Goal: Navigation & Orientation: Find specific page/section

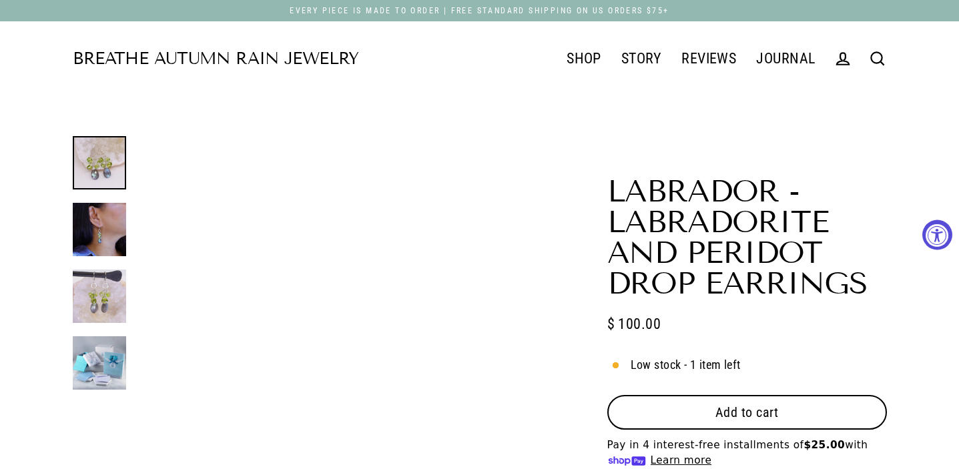
select select "3"
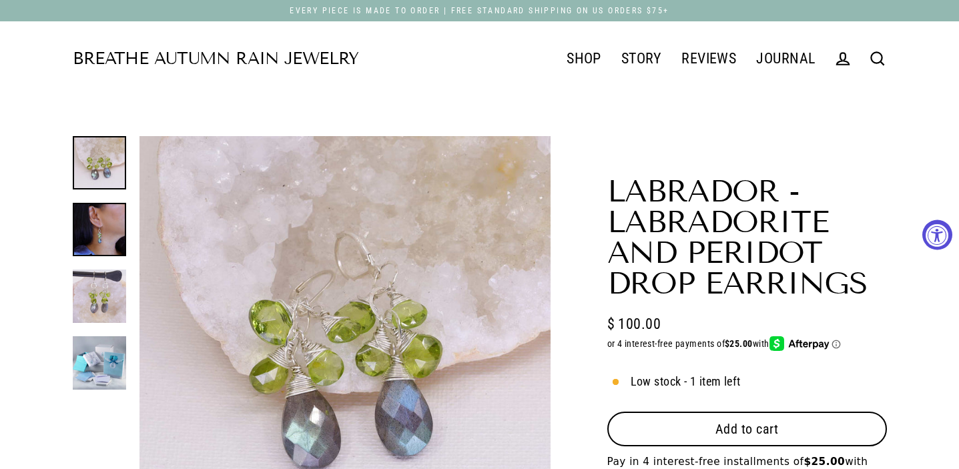
click at [123, 238] on img at bounding box center [99, 229] width 53 height 53
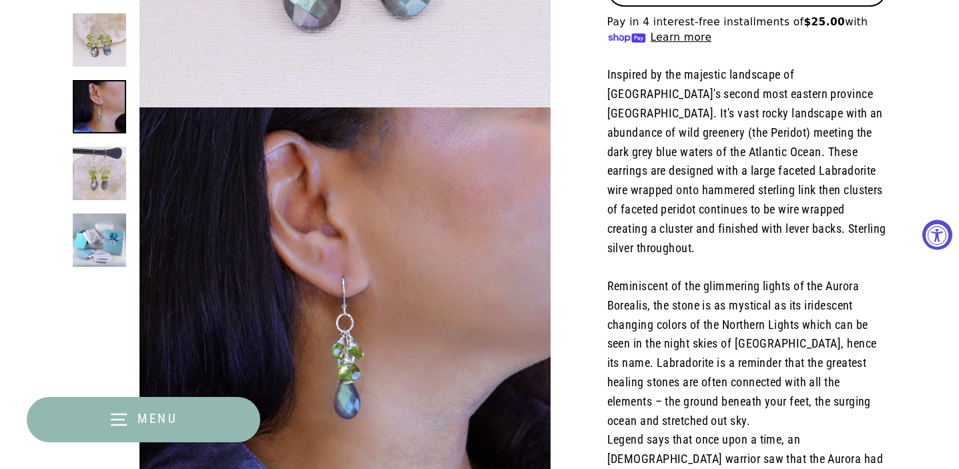
scroll to position [442, 0]
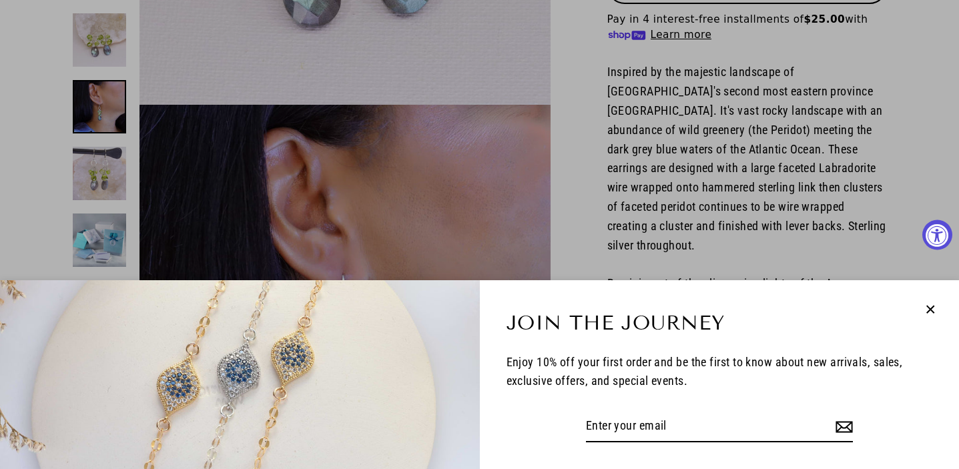
click at [95, 173] on div "Join the Journey Enjoy 10% off your first order and be the first to know about …" at bounding box center [479, 234] width 959 height 469
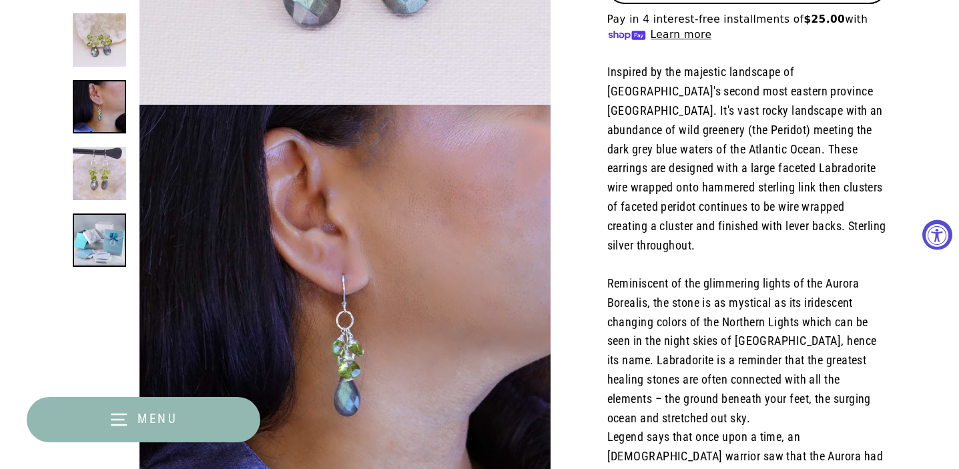
click at [91, 243] on img at bounding box center [99, 239] width 53 height 53
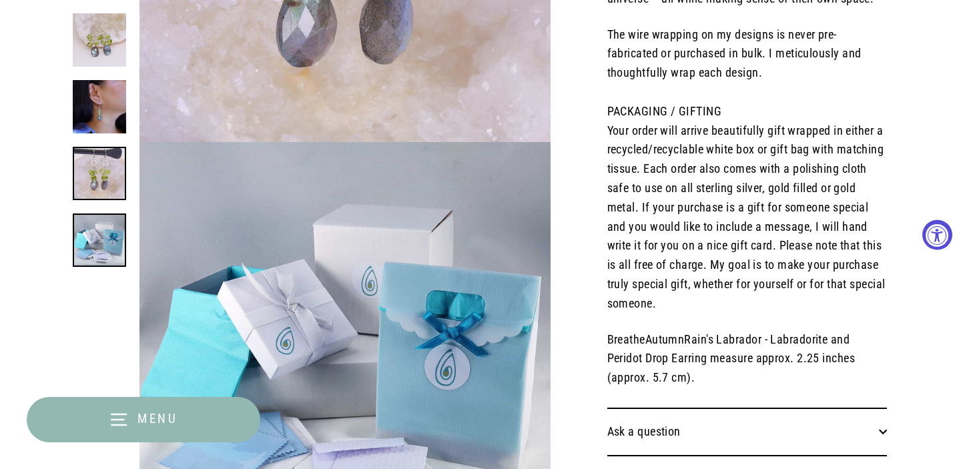
scroll to position [1233, 0]
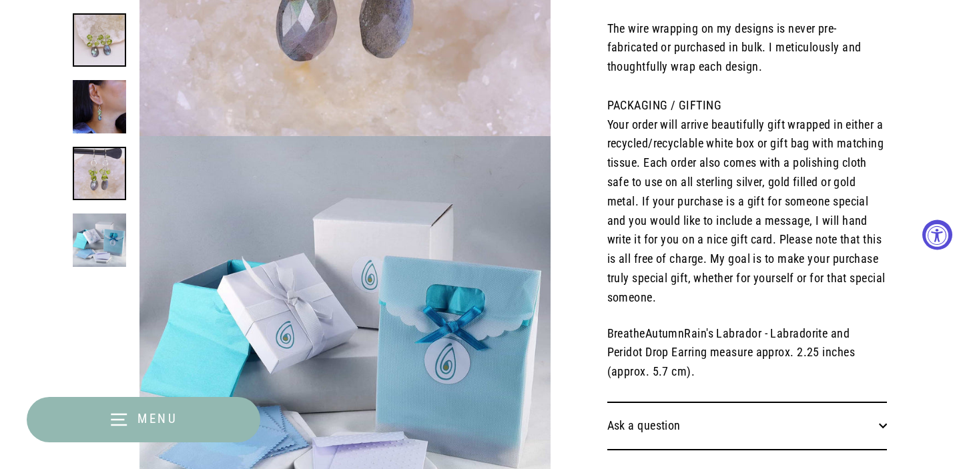
click at [94, 47] on img at bounding box center [99, 39] width 53 height 53
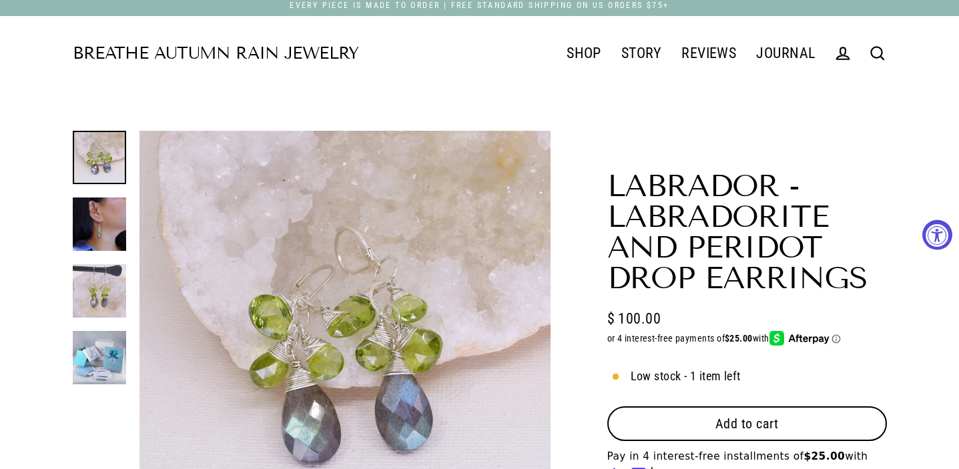
scroll to position [0, 0]
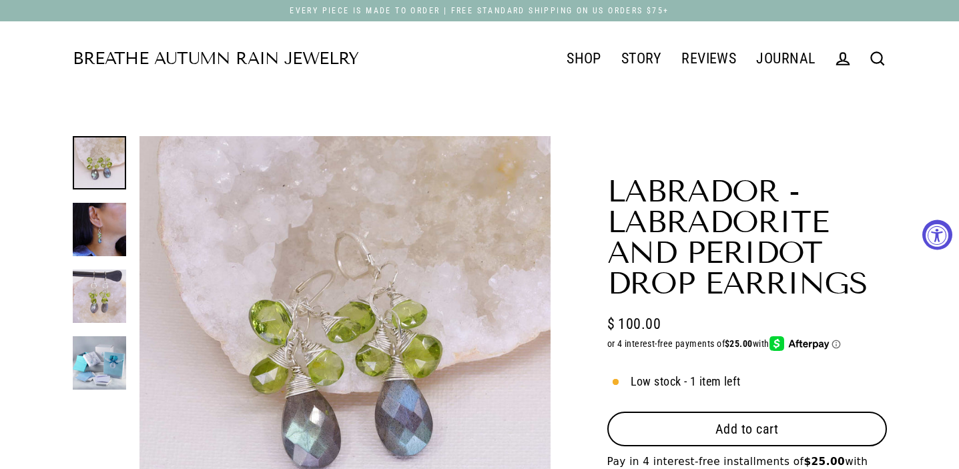
click at [282, 53] on link "Breathe Autumn Rain Jewelry" at bounding box center [216, 59] width 286 height 17
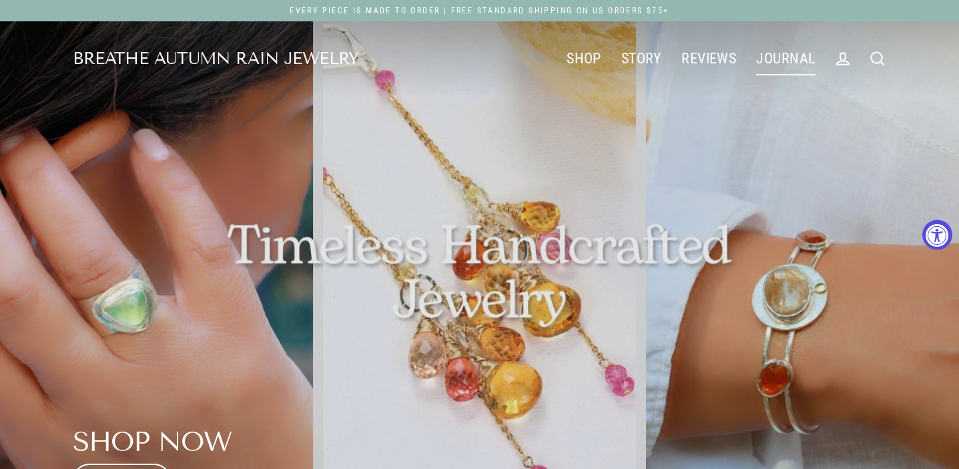
click at [787, 64] on link "JOURNAL" at bounding box center [785, 58] width 79 height 33
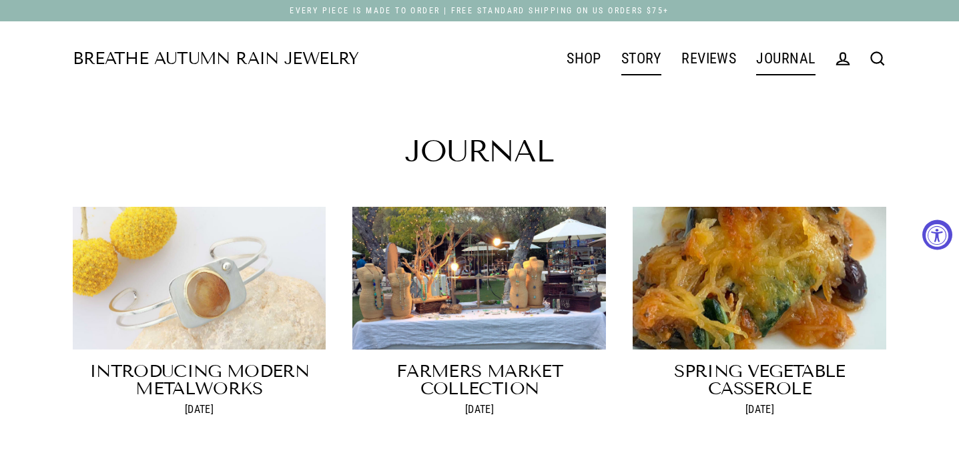
click at [636, 57] on link "STORY" at bounding box center [641, 58] width 60 height 33
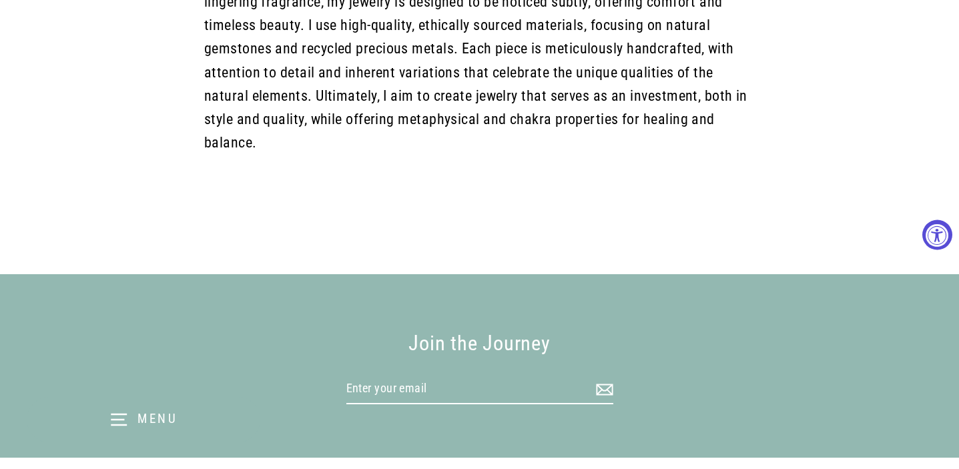
scroll to position [995, 0]
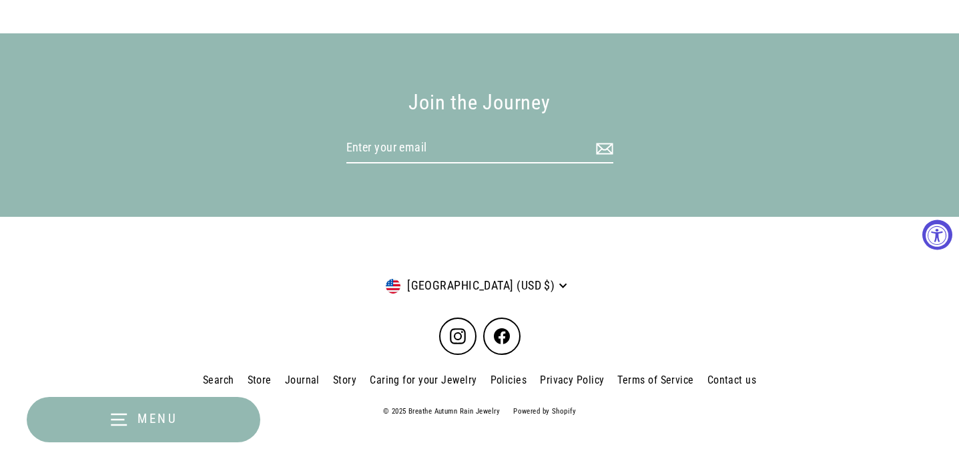
click at [723, 368] on link "Contact us" at bounding box center [731, 380] width 63 height 24
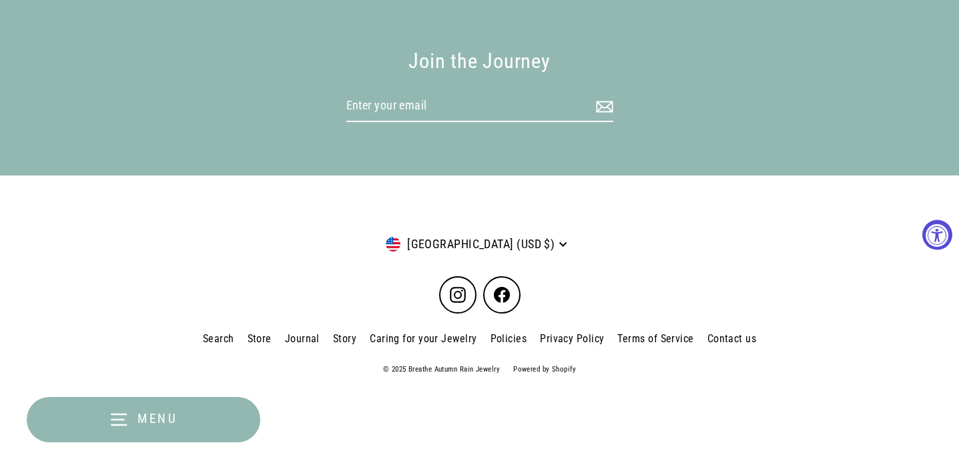
scroll to position [823, 0]
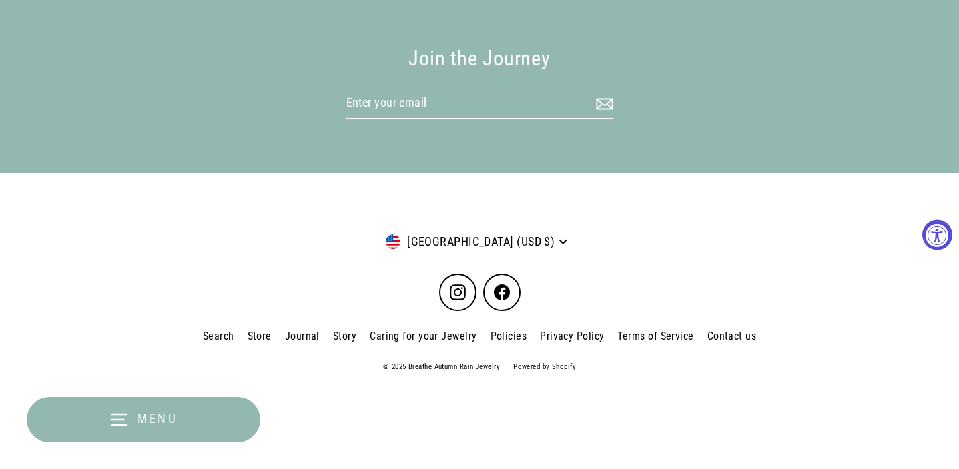
click at [510, 332] on link "Policies" at bounding box center [509, 336] width 50 height 24
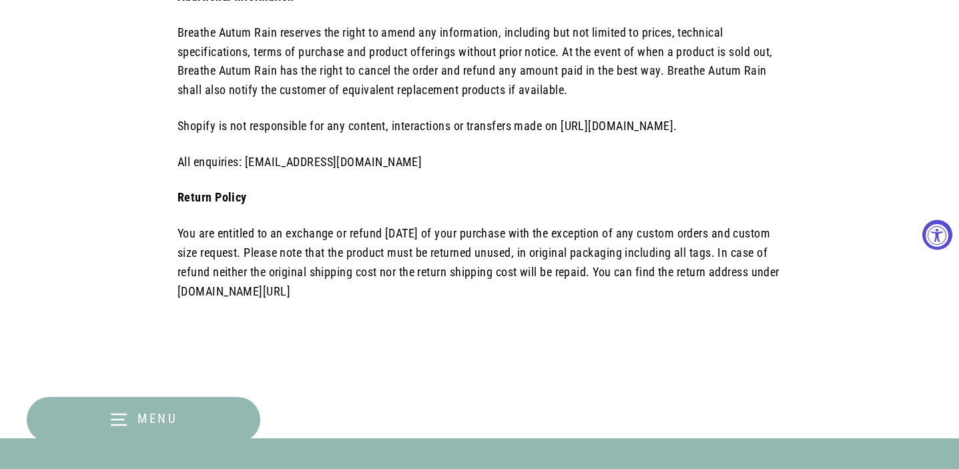
scroll to position [1556, 0]
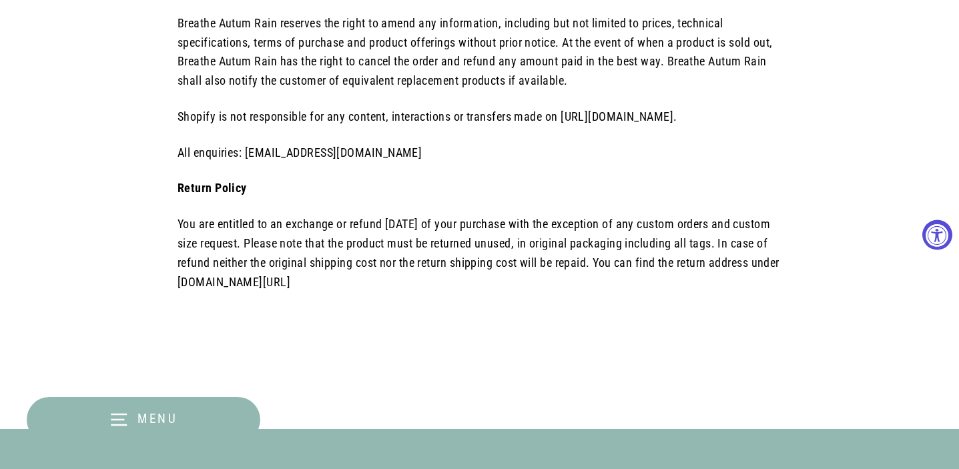
drag, startPoint x: 414, startPoint y: 284, endPoint x: 253, endPoint y: 284, distance: 161.4
click at [253, 284] on p "You are entitled to an exchange or refund [DATE] of your purchase with the exce…" at bounding box center [479, 253] width 604 height 77
copy p "breatheautumnrain.com/contact"
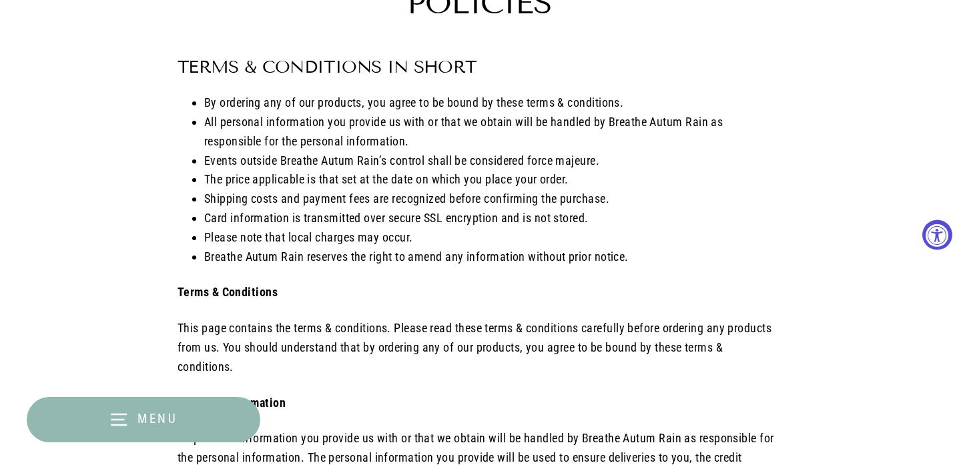
scroll to position [0, 0]
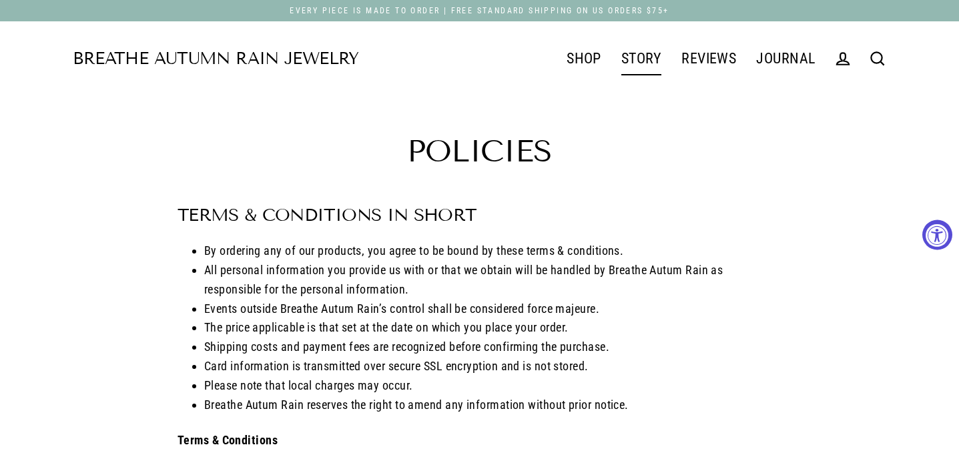
click at [636, 55] on link "STORY" at bounding box center [641, 58] width 60 height 33
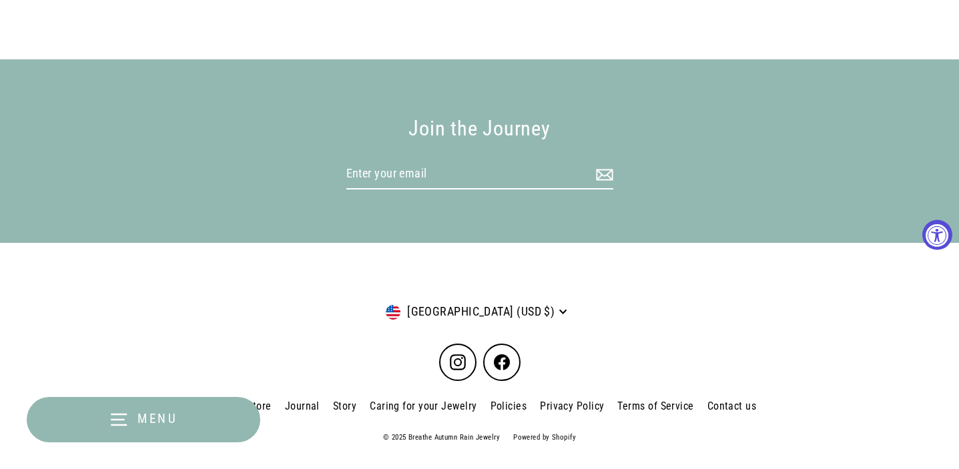
scroll to position [995, 0]
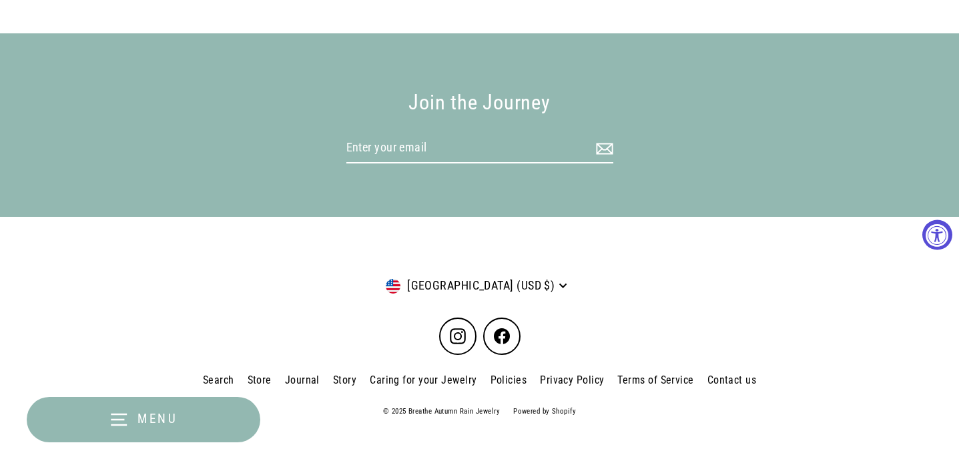
click at [733, 368] on link "Contact us" at bounding box center [731, 380] width 63 height 24
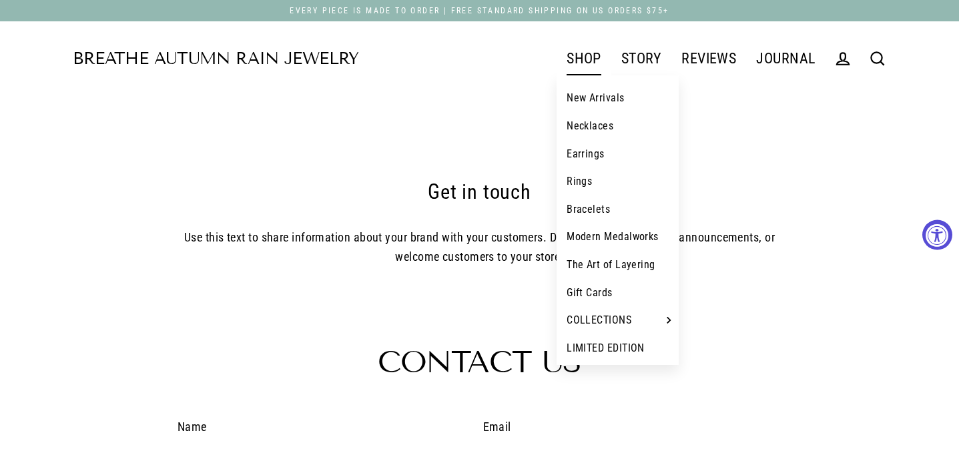
click at [578, 52] on link "SHOP" at bounding box center [583, 58] width 55 height 33
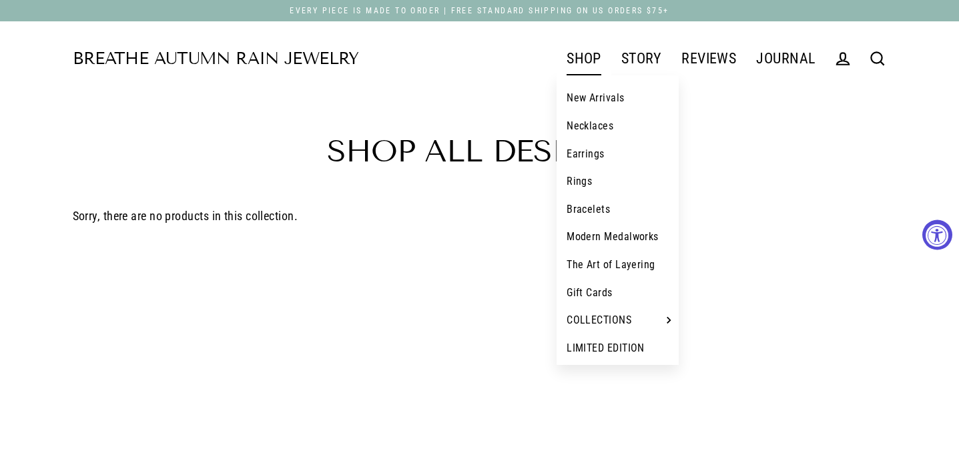
click at [590, 99] on link "New Arrivals" at bounding box center [617, 98] width 122 height 28
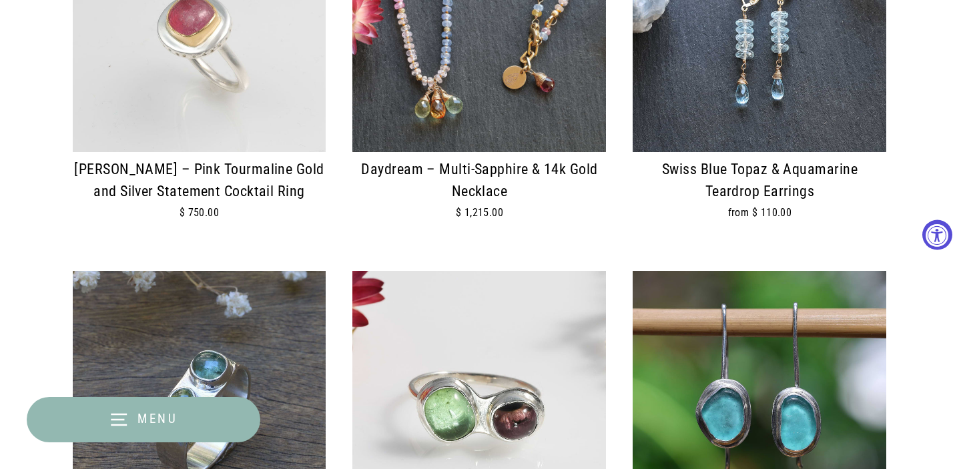
scroll to position [1497, 0]
